Goal: Use online tool/utility: Utilize a website feature to perform a specific function

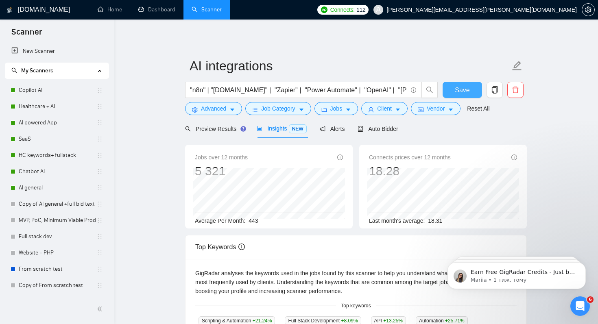
click at [457, 94] on span "Save" at bounding box center [462, 90] width 15 height 10
click at [209, 129] on span "Preview Results" at bounding box center [214, 129] width 59 height 7
